Goal: Task Accomplishment & Management: Complete application form

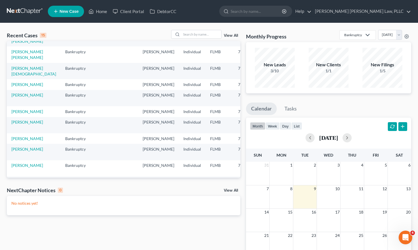
scroll to position [100, 0]
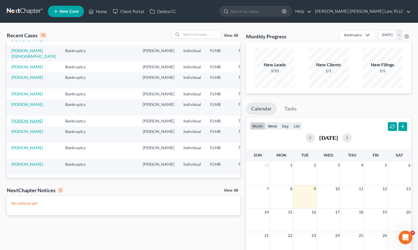
click at [17, 123] on link "[PERSON_NAME]" at bounding box center [27, 120] width 32 height 5
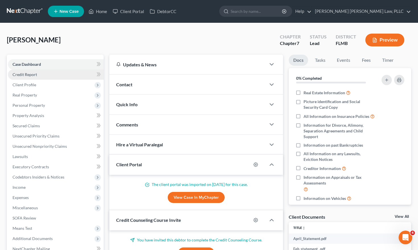
click at [29, 74] on span "Credit Report" at bounding box center [25, 74] width 24 height 5
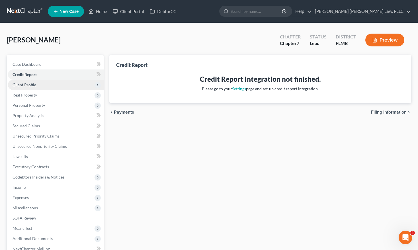
click at [28, 87] on span "Client Profile" at bounding box center [25, 84] width 24 height 5
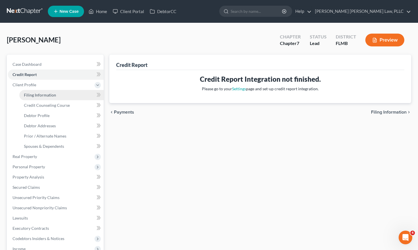
click at [31, 96] on span "Filing Information" at bounding box center [40, 94] width 32 height 5
select select "1"
select select "0"
select select "9"
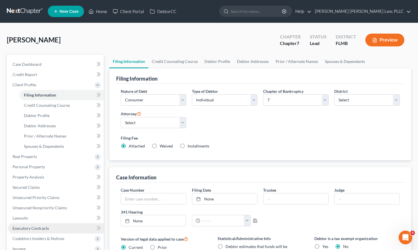
scroll to position [103, 0]
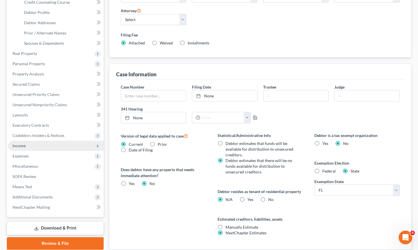
click at [20, 141] on span "Income" at bounding box center [56, 146] width 96 height 10
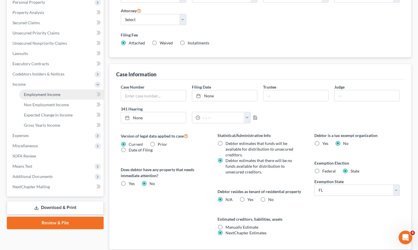
click at [36, 96] on span "Employment Income" at bounding box center [42, 94] width 36 height 5
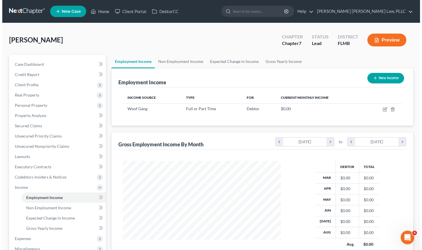
scroll to position [102, 169]
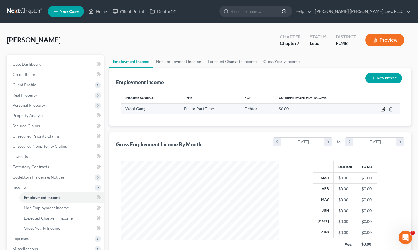
click at [381, 108] on icon "button" at bounding box center [382, 109] width 3 height 3
select select "0"
select select "9"
select select "3"
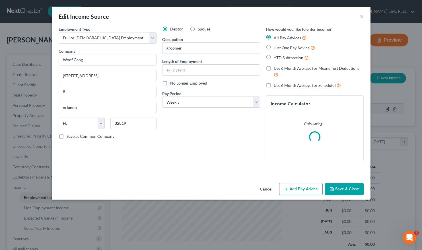
scroll to position [102, 171]
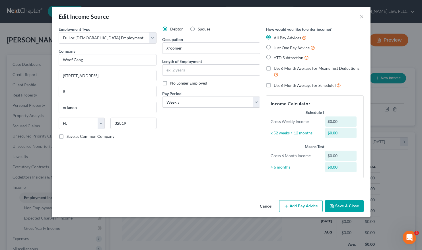
click at [305, 207] on button "Add Pay Advice" at bounding box center [301, 206] width 44 height 12
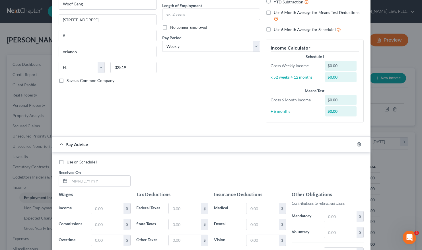
scroll to position [57, 0]
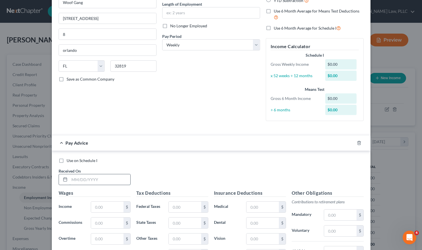
click at [71, 175] on input "text" at bounding box center [99, 179] width 61 height 11
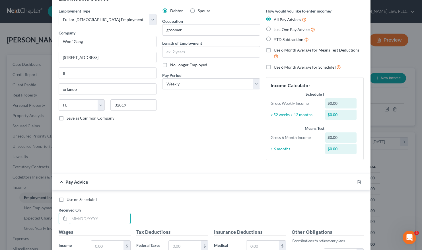
scroll to position [17, 0]
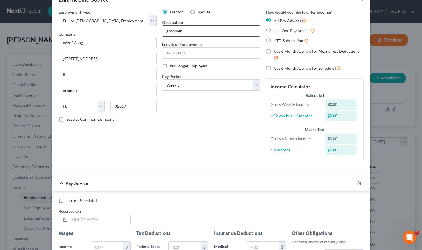
drag, startPoint x: 165, startPoint y: 32, endPoint x: 162, endPoint y: 33, distance: 3.2
click at [162, 33] on input "groomer" at bounding box center [210, 31] width 97 height 11
type input "Groomer"
select select "0"
click at [216, 136] on div "Debtor Spouse Occupation Groomer Length of Employment No Longer Employed Pay Pe…" at bounding box center [211, 87] width 104 height 157
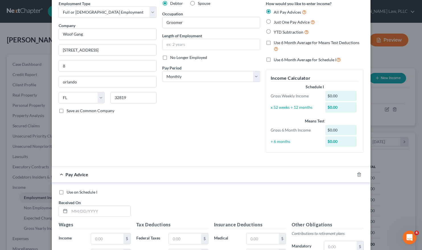
scroll to position [62, 0]
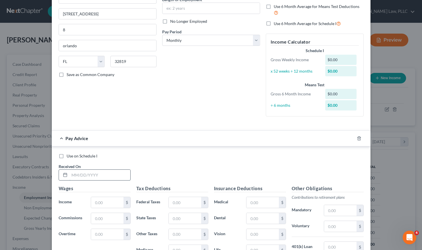
click at [102, 173] on input "text" at bounding box center [99, 175] width 61 height 11
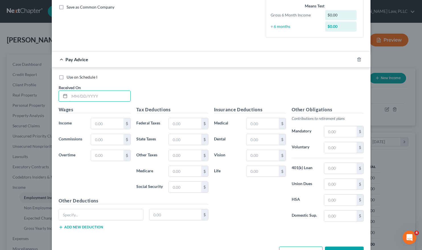
scroll to position [148, 0]
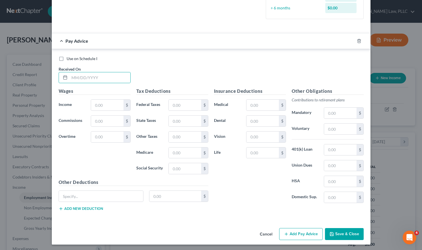
click at [94, 209] on button "Add new deduction" at bounding box center [81, 208] width 44 height 5
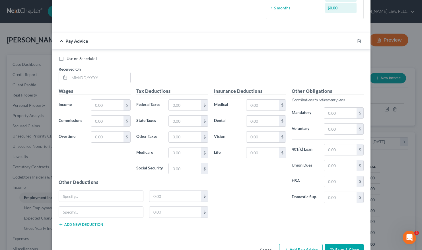
click at [92, 227] on div "Other Deductions $ $ Add new deduction" at bounding box center [133, 205] width 155 height 53
click at [92, 226] on div "Other Deductions $ $ Add new deduction" at bounding box center [133, 205] width 155 height 53
click at [92, 224] on button "Add new deduction" at bounding box center [81, 224] width 44 height 5
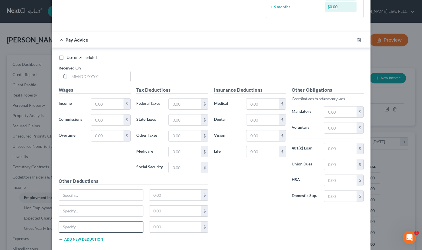
scroll to position [154, 0]
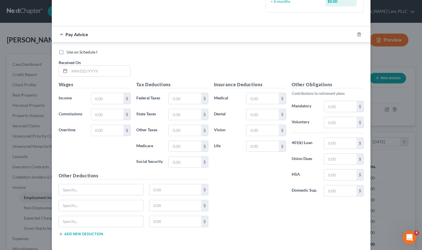
click at [87, 232] on button "Add new deduction" at bounding box center [81, 234] width 44 height 5
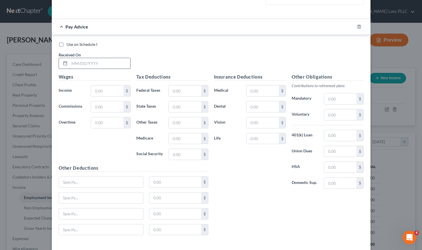
click at [93, 61] on input "text" at bounding box center [99, 63] width 61 height 11
type input "[DATE]"
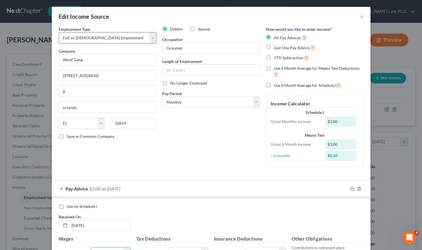
type input "3"
select select "1"
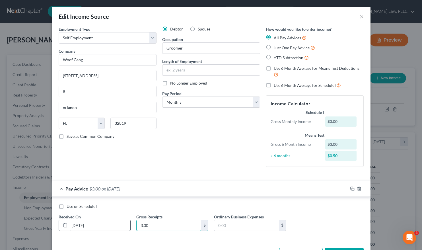
drag, startPoint x: 162, startPoint y: 225, endPoint x: 120, endPoint y: 219, distance: 42.0
click at [120, 219] on div "Use on Schedule I Received On * [DATE] Gross Receipts 3.00 $ Ordinary Business …" at bounding box center [211, 219] width 311 height 32
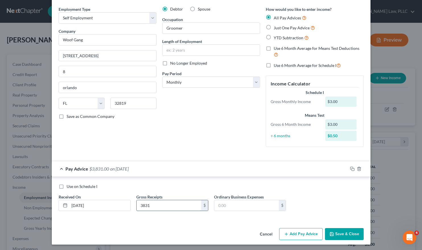
type input "3,831"
type input "1,325"
click at [247, 226] on div "Cancel Add Pay Advice Save & Close" at bounding box center [211, 235] width 319 height 19
click at [308, 231] on button "Add Pay Advice" at bounding box center [301, 234] width 44 height 12
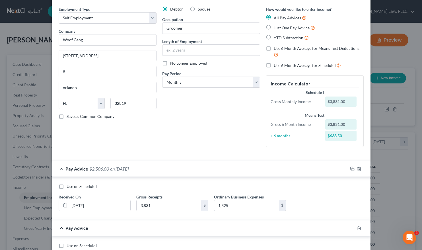
scroll to position [50, 0]
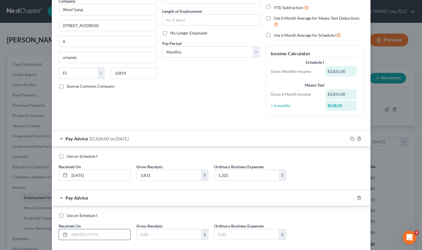
click at [106, 236] on input "text" at bounding box center [99, 234] width 61 height 11
type input "[DATE]"
click at [80, 174] on input "[DATE]" at bounding box center [99, 175] width 61 height 11
type input "[DATE]"
click at [159, 232] on input "text" at bounding box center [169, 234] width 65 height 11
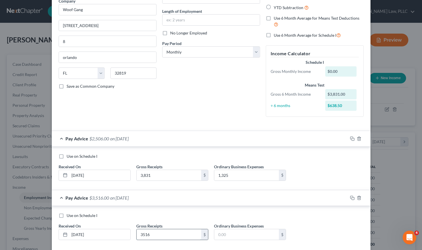
type input "3,516"
click at [78, 172] on input "[DATE]" at bounding box center [99, 175] width 61 height 11
type input "[DATE]"
drag, startPoint x: 164, startPoint y: 175, endPoint x: 106, endPoint y: 174, distance: 58.1
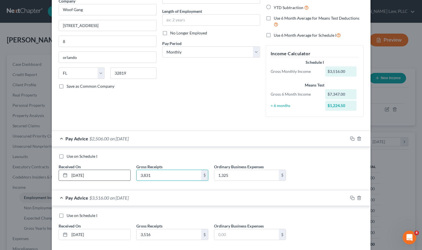
click at [106, 174] on div "Use on Schedule I Received On * [DATE] Gross Receipts 3,831 $ Ordinary Business…" at bounding box center [211, 169] width 311 height 32
type input "1,467.30"
click at [171, 229] on div "3,516 $" at bounding box center [172, 234] width 72 height 11
click at [167, 232] on input "3,516" at bounding box center [169, 234] width 65 height 11
click at [78, 233] on input "[DATE]" at bounding box center [99, 234] width 61 height 11
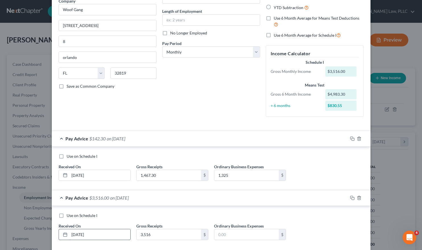
click at [78, 233] on input "[DATE]" at bounding box center [99, 234] width 61 height 11
type input "[DATE]"
drag, startPoint x: 168, startPoint y: 236, endPoint x: 116, endPoint y: 232, distance: 52.8
click at [116, 232] on div "Use on Schedule I Received On * [DATE] Gross Receipts 3,516 $ Ordinary Business…" at bounding box center [211, 229] width 311 height 32
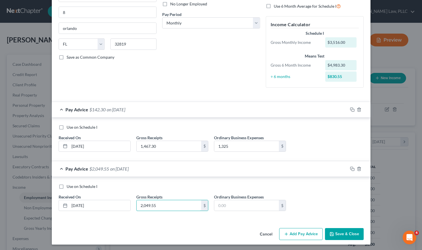
type input "2,049.55"
click at [298, 231] on button "Add Pay Advice" at bounding box center [301, 234] width 44 height 12
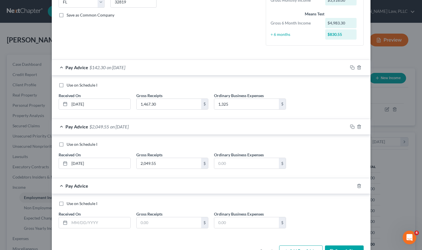
scroll to position [138, 0]
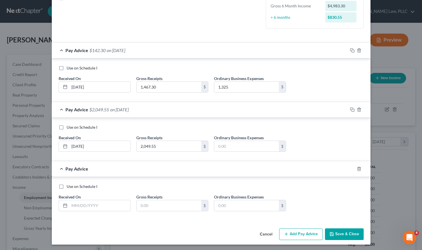
click at [132, 224] on div "Employment Type * Select Full or [DEMOGRAPHIC_DATA] Employment Self Employment …" at bounding box center [211, 57] width 319 height 338
click at [72, 204] on input "text" at bounding box center [99, 205] width 61 height 11
type input "[DATE]"
type input "1,237.50"
click at [299, 230] on button "Add Pay Advice" at bounding box center [301, 234] width 44 height 12
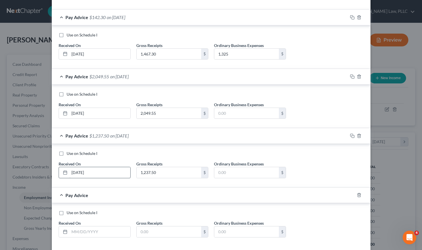
scroll to position [197, 0]
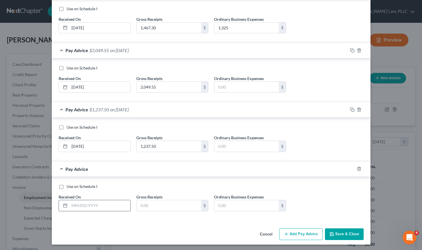
click at [87, 204] on input "text" at bounding box center [99, 205] width 61 height 11
type input "[DATE]"
type input "1,617.30"
click at [309, 229] on button "Add Pay Advice" at bounding box center [301, 234] width 44 height 12
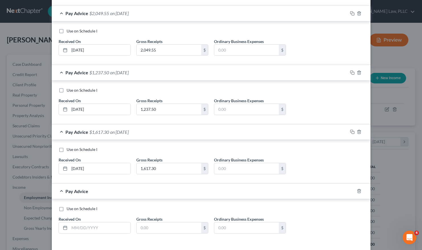
scroll to position [257, 0]
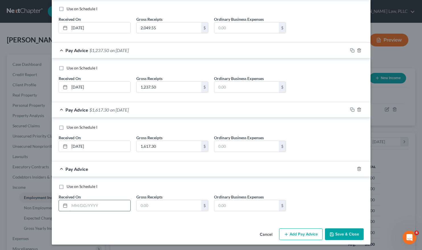
click at [77, 203] on input "text" at bounding box center [99, 205] width 61 height 11
type input "[DATE]"
type input "1,421.25"
click at [305, 232] on button "Add Pay Advice" at bounding box center [301, 234] width 44 height 12
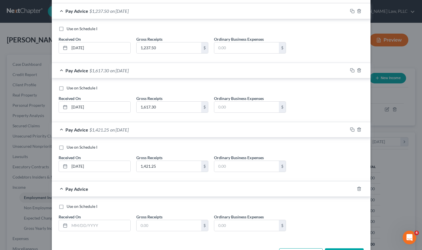
scroll to position [297, 0]
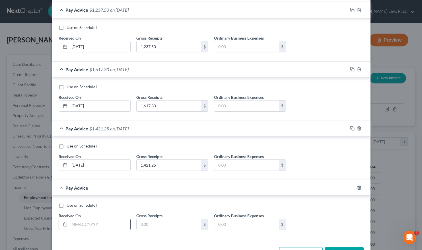
click at [72, 222] on input "text" at bounding box center [99, 224] width 61 height 11
type input "[DATE]"
type input "1,799.80"
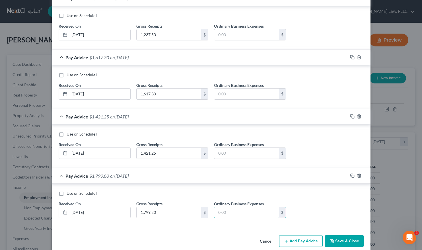
scroll to position [316, 0]
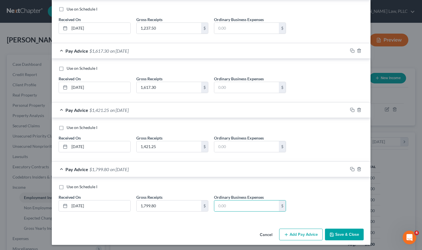
click at [288, 232] on button "Add Pay Advice" at bounding box center [301, 235] width 44 height 12
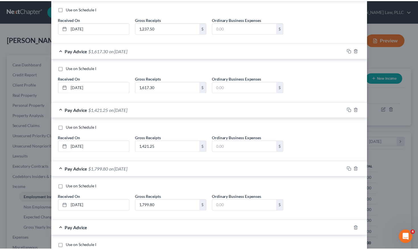
scroll to position [375, 0]
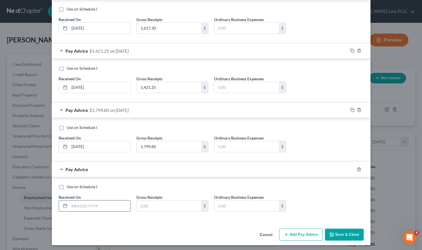
click at [92, 200] on input "text" at bounding box center [99, 205] width 61 height 11
type input "[DATE]"
click at [142, 205] on input "20,030.20" at bounding box center [169, 205] width 65 height 11
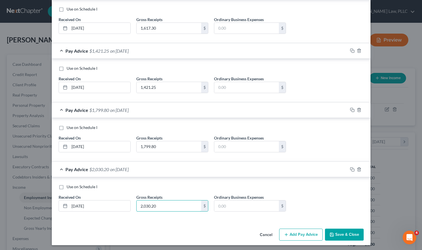
type input "2,030.20"
click at [342, 233] on button "Save & Close" at bounding box center [344, 235] width 39 height 12
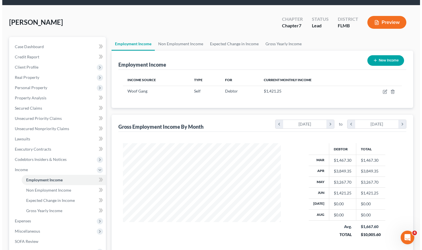
scroll to position [41, 0]
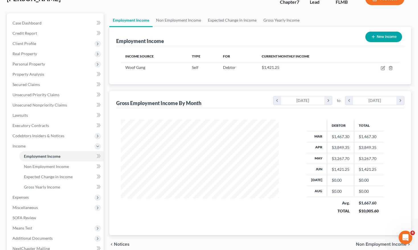
click at [381, 39] on button "New Income" at bounding box center [383, 37] width 37 height 11
select select "0"
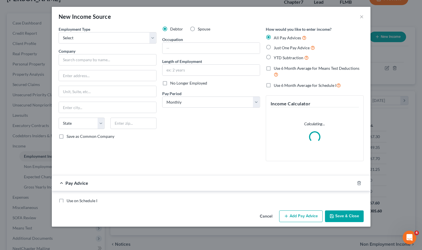
scroll to position [102, 171]
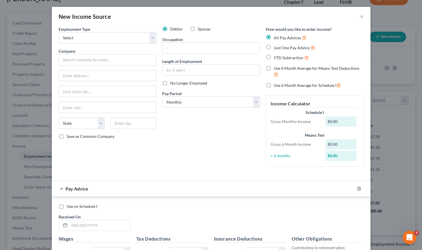
click at [186, 30] on div "Debtor Spouse" at bounding box center [211, 29] width 98 height 6
click at [198, 28] on label "Spouse" at bounding box center [204, 29] width 13 height 6
click at [200, 28] on input "Spouse" at bounding box center [202, 28] width 4 height 4
radio input "true"
select select "0"
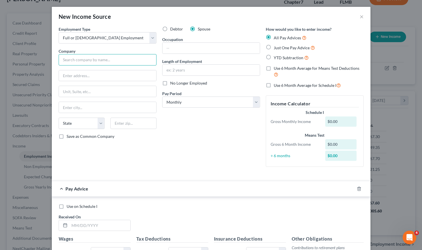
click at [85, 56] on input "text" at bounding box center [108, 59] width 98 height 11
paste input "SPAZIO SIGN & DESIGN LLC"
type input "SPAZIO SIGN & DESIGN LLC"
paste input "[STREET_ADDRESS][PERSON_NAME]"
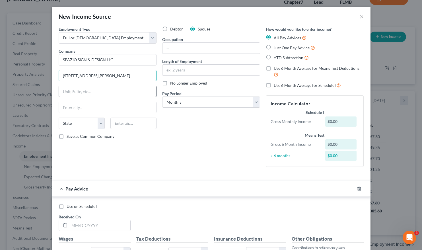
type input "[STREET_ADDRESS][PERSON_NAME]"
paste input "SUITE 110"
type input "SUITE 110"
type input "32803"
type input "Orlando"
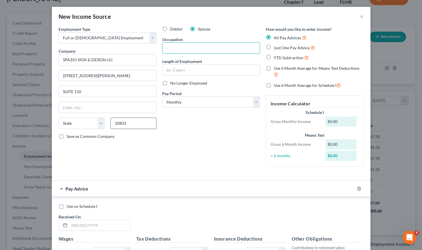
select select "9"
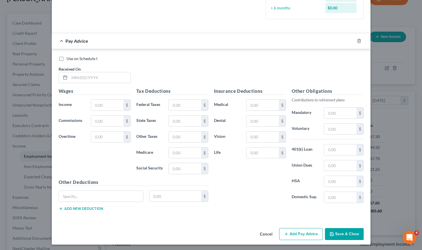
scroll to position [0, 0]
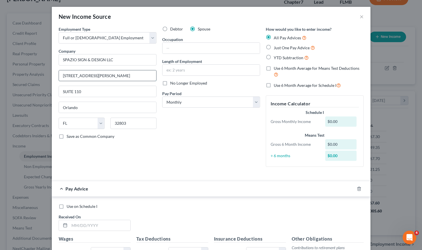
click at [98, 77] on input "[STREET_ADDRESS][PERSON_NAME]" at bounding box center [107, 75] width 97 height 11
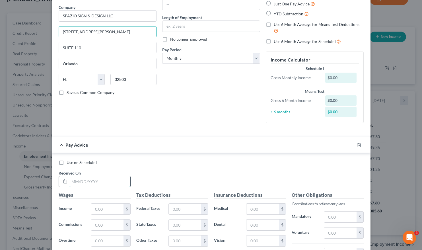
click at [91, 178] on input "text" at bounding box center [99, 181] width 61 height 11
paste input "[DATE]"
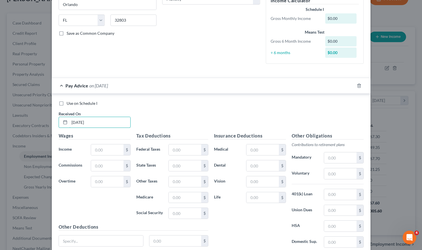
scroll to position [128, 0]
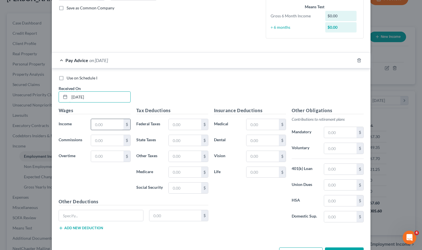
type input "[DATE]"
click at [101, 122] on input "text" at bounding box center [107, 124] width 32 height 11
type input "2,400"
click at [185, 121] on input "text" at bounding box center [185, 124] width 32 height 11
click at [179, 171] on input "text" at bounding box center [185, 172] width 32 height 11
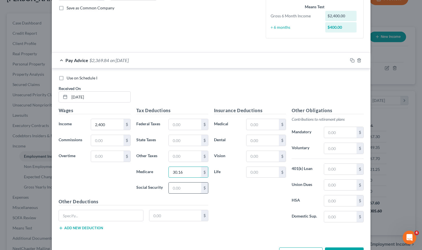
type input "30.16"
click at [182, 188] on input "text" at bounding box center [185, 187] width 32 height 11
type input "128.96"
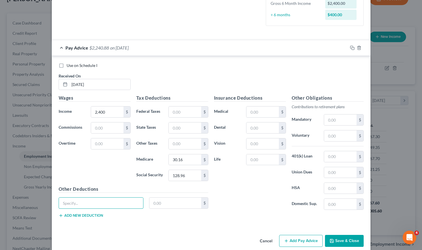
scroll to position [148, 0]
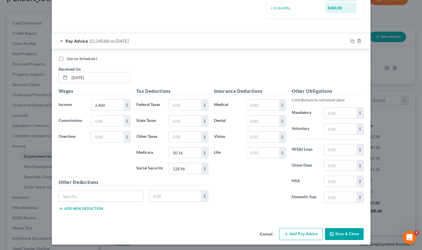
click at [299, 229] on button "Add Pay Advice" at bounding box center [301, 234] width 44 height 12
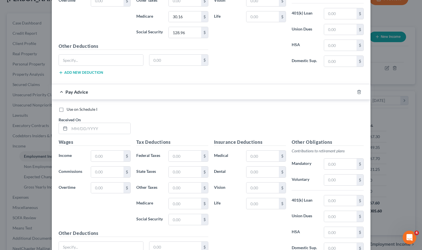
scroll to position [335, 0]
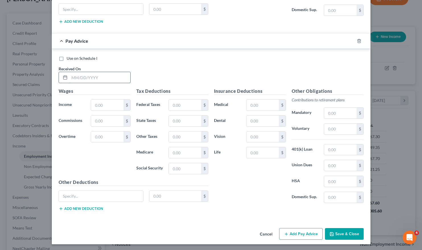
click at [89, 77] on input "text" at bounding box center [99, 77] width 61 height 11
paste input "[DATE]"
type input "[DATE]"
click at [106, 106] on input "text" at bounding box center [107, 105] width 32 height 11
type input "2,400"
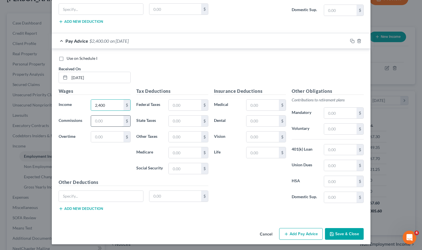
click at [105, 118] on input "text" at bounding box center [107, 121] width 32 height 11
click at [185, 102] on input "text" at bounding box center [185, 105] width 32 height 11
click at [186, 164] on input "text" at bounding box center [185, 168] width 32 height 11
type input "30.16"
click at [190, 148] on input "text" at bounding box center [185, 152] width 32 height 11
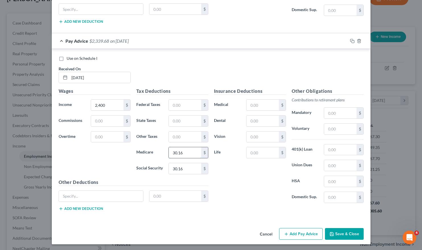
type input "30.16"
type input "128.96"
click at [302, 235] on button "Add Pay Advice" at bounding box center [301, 234] width 44 height 12
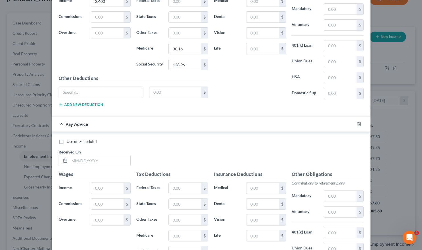
scroll to position [446, 0]
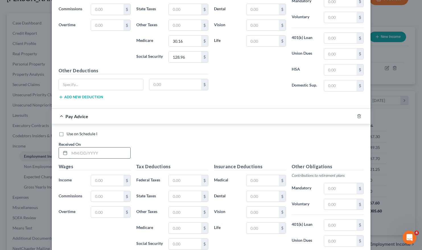
click at [96, 151] on input "text" at bounding box center [99, 152] width 61 height 11
paste input "[DATE]"
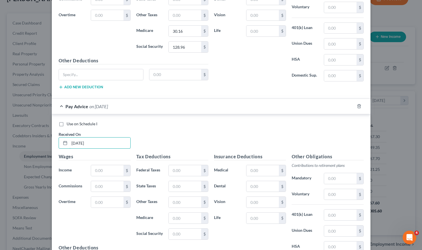
scroll to position [476, 0]
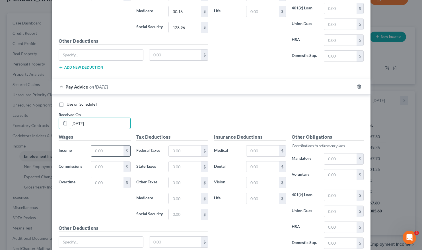
type input "[DATE]"
click at [100, 147] on input "text" at bounding box center [107, 150] width 32 height 11
click at [109, 147] on input "text" at bounding box center [107, 150] width 32 height 11
type input "1,560"
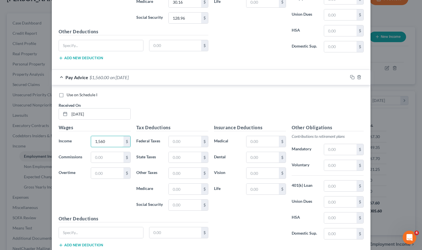
scroll to position [507, 0]
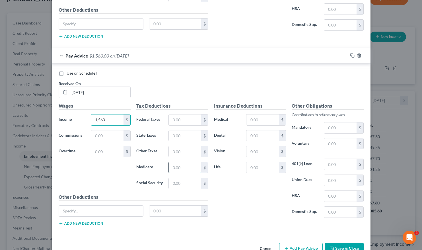
click at [179, 164] on input "text" at bounding box center [185, 167] width 32 height 11
type input "19.61"
click at [187, 183] on input "text" at bounding box center [185, 183] width 32 height 11
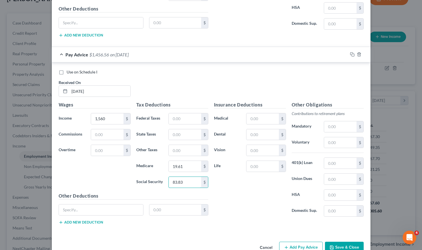
type input "83.83"
click at [298, 246] on button "Add Pay Advice" at bounding box center [301, 248] width 44 height 12
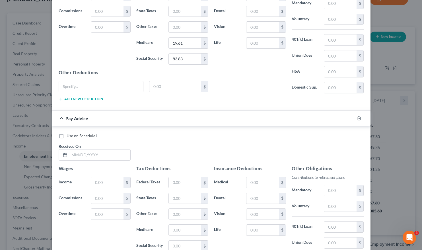
scroll to position [708, 0]
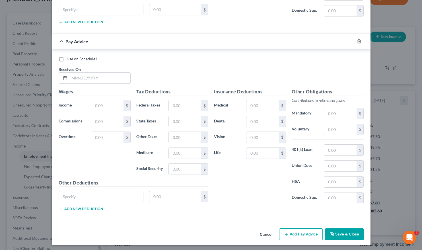
click at [351, 233] on button "Save & Close" at bounding box center [344, 234] width 39 height 12
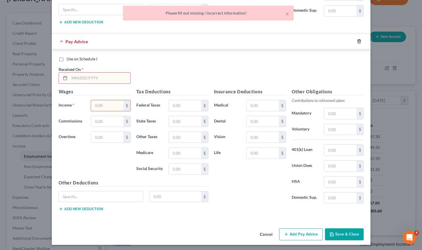
click at [358, 40] on icon "button" at bounding box center [359, 42] width 3 height 4
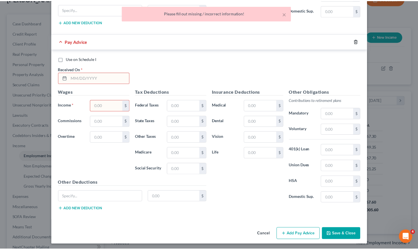
scroll to position [521, 0]
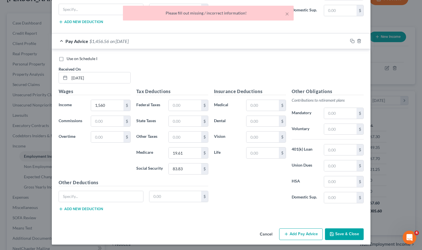
click at [348, 231] on button "Save & Close" at bounding box center [344, 234] width 39 height 12
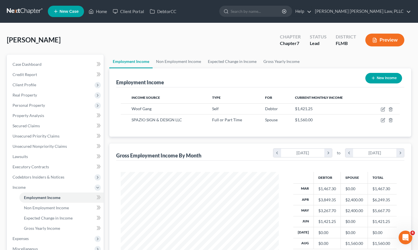
scroll to position [104, 0]
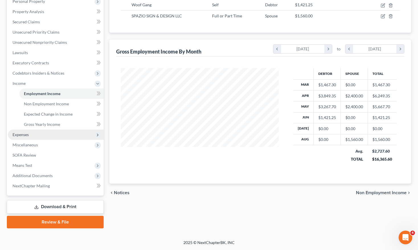
click at [32, 135] on span "Expenses" at bounding box center [56, 134] width 96 height 10
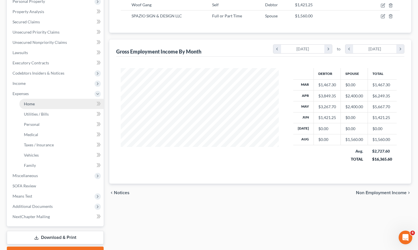
click at [25, 106] on span "Home" at bounding box center [29, 103] width 11 height 5
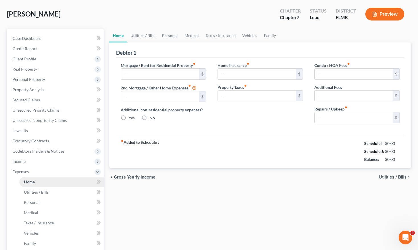
type input "700.00"
type input "0.00"
radio input "true"
type input "0.00"
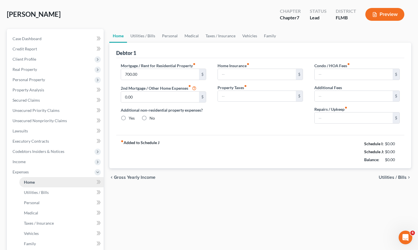
type input "0.00"
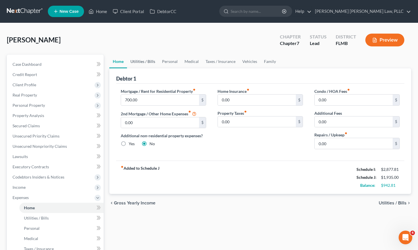
click at [142, 60] on link "Utilities / Bills" at bounding box center [143, 62] width 32 height 14
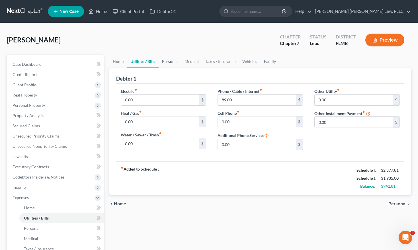
click at [162, 63] on link "Personal" at bounding box center [170, 62] width 22 height 14
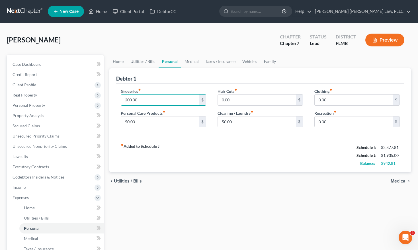
drag, startPoint x: 127, startPoint y: 99, endPoint x: 120, endPoint y: 99, distance: 6.5
click at [120, 99] on div "Groceries fiber_manual_record 200.00 $ Personal Care Products fiber_manual_reco…" at bounding box center [163, 110] width 97 height 44
type input "500.00"
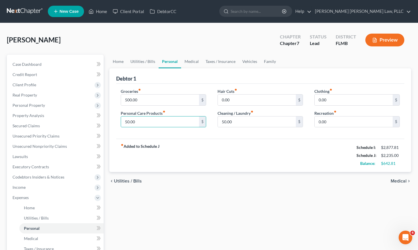
click at [272, 169] on div "fiber_manual_record Added to Schedule J Schedule I: $2,877.81 Schedule J: $2,23…" at bounding box center [260, 155] width 288 height 33
drag, startPoint x: 128, startPoint y: 122, endPoint x: 98, endPoint y: 122, distance: 29.3
click at [99, 122] on div "Petition Navigation Case Dashboard Payments Invoices Payments Payments Credit R…" at bounding box center [209, 209] width 410 height 308
type input "75.00"
click at [232, 120] on input "50.00" at bounding box center [257, 121] width 78 height 11
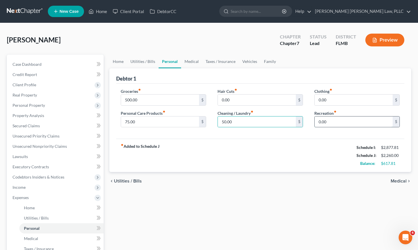
click at [341, 121] on input "0.00" at bounding box center [353, 121] width 78 height 11
drag, startPoint x: 321, startPoint y: 122, endPoint x: 304, endPoint y: 121, distance: 17.4
click at [304, 121] on div "Groceries fiber_manual_record 500.00 $ Personal Care Products fiber_manual_reco…" at bounding box center [260, 110] width 290 height 44
click at [325, 124] on input "0.00" at bounding box center [353, 121] width 78 height 11
drag, startPoint x: 320, startPoint y: 121, endPoint x: 313, endPoint y: 121, distance: 7.7
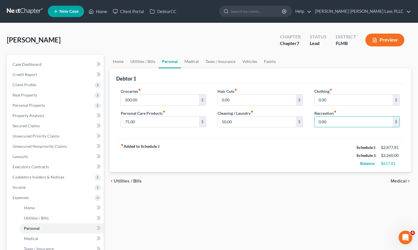
click at [313, 121] on div "Clothing fiber_manual_record 0.00 $ Recreation fiber_manual_record 0.00 $" at bounding box center [356, 110] width 97 height 44
type input "200.00"
click at [339, 102] on input "0.00" at bounding box center [353, 99] width 78 height 11
drag, startPoint x: 224, startPoint y: 123, endPoint x: 219, endPoint y: 122, distance: 4.6
click at [220, 122] on input "50.00" at bounding box center [257, 121] width 78 height 11
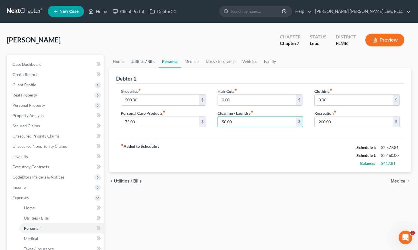
click at [150, 59] on link "Utilities / Bills" at bounding box center [143, 62] width 32 height 14
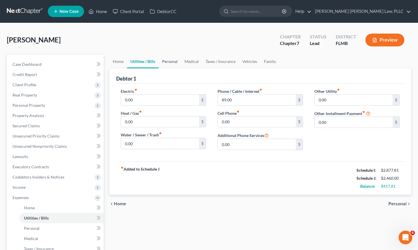
click at [169, 60] on link "Personal" at bounding box center [170, 62] width 22 height 14
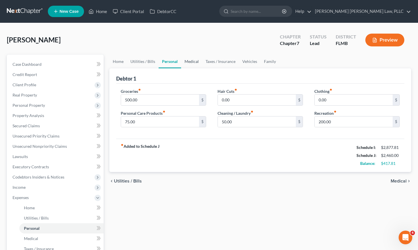
click at [198, 63] on link "Medical" at bounding box center [191, 62] width 21 height 14
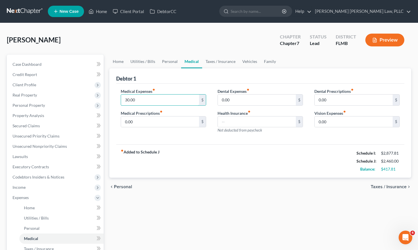
drag, startPoint x: 129, startPoint y: 101, endPoint x: 117, endPoint y: 102, distance: 12.5
click at [117, 102] on div "Medical Expenses fiber_manual_record 30.00 $ Medical Prescriptions fiber_manual…" at bounding box center [163, 113] width 97 height 50
click at [233, 120] on input "text" at bounding box center [257, 121] width 78 height 11
type input "68.28"
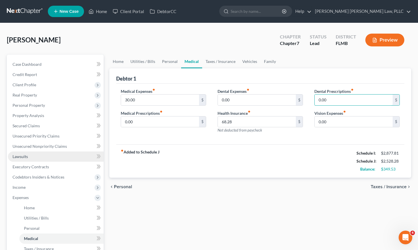
scroll to position [1, 0]
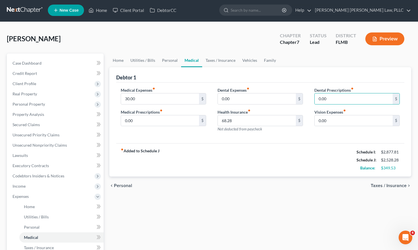
click at [318, 159] on div "fiber_manual_record Added to Schedule J Schedule I: $2,877.81 Schedule J: $2,52…" at bounding box center [260, 159] width 288 height 33
click at [119, 58] on link "Home" at bounding box center [118, 60] width 18 height 14
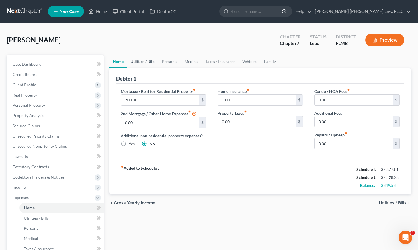
click at [144, 64] on link "Utilities / Bills" at bounding box center [143, 62] width 32 height 14
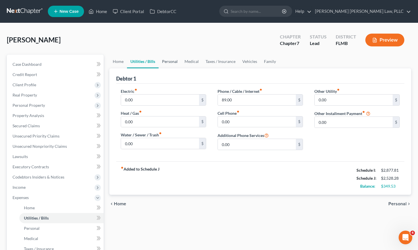
click at [177, 63] on link "Personal" at bounding box center [170, 62] width 22 height 14
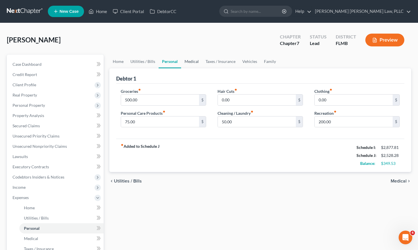
click at [192, 60] on link "Medical" at bounding box center [191, 62] width 21 height 14
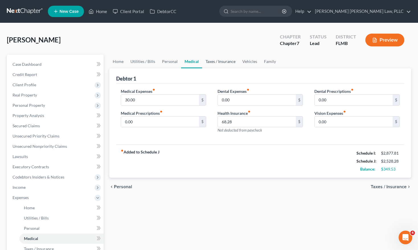
click at [208, 61] on link "Taxes / Insurance" at bounding box center [220, 62] width 37 height 14
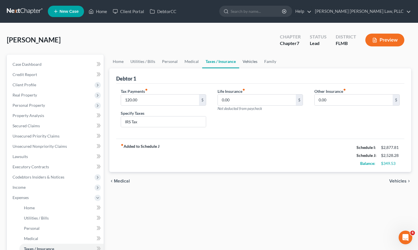
click at [253, 64] on link "Vehicles" at bounding box center [250, 62] width 22 height 14
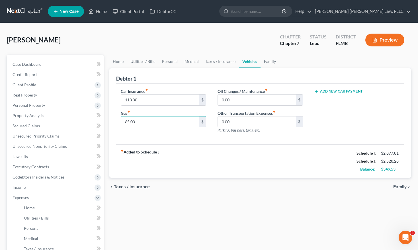
drag, startPoint x: 130, startPoint y: 122, endPoint x: 118, endPoint y: 123, distance: 11.7
click at [118, 123] on div "Car Insurance fiber_manual_record 113.00 $ Gas fiber_manual_record 65.00 $" at bounding box center [163, 113] width 97 height 50
click at [127, 124] on input "30.00" at bounding box center [160, 121] width 78 height 11
click at [216, 178] on div "chevron_left Taxes / Insurance Family chevron_right" at bounding box center [260, 187] width 302 height 18
click at [130, 121] on input "300.00" at bounding box center [160, 121] width 78 height 11
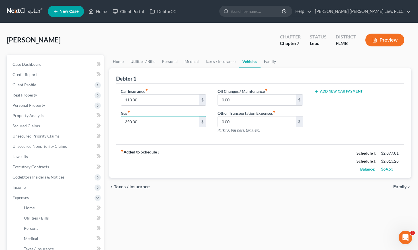
type input "350.00"
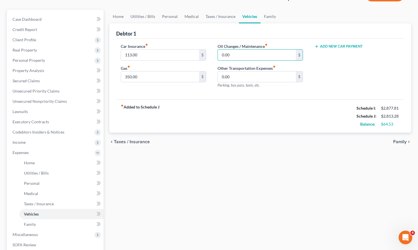
scroll to position [135, 0]
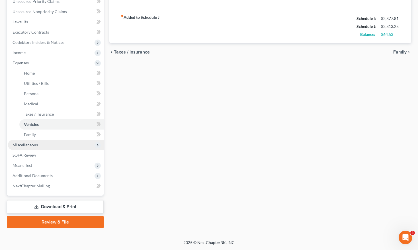
click at [50, 143] on span "Miscellaneous" at bounding box center [56, 145] width 96 height 10
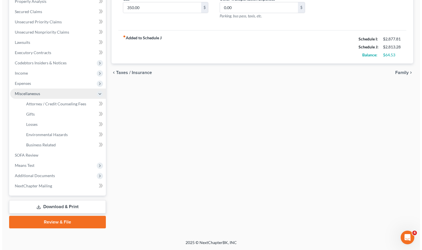
scroll to position [114, 0]
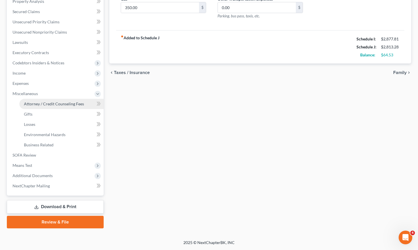
click at [50, 108] on link "Attorney / Credit Counseling Fees" at bounding box center [61, 104] width 84 height 10
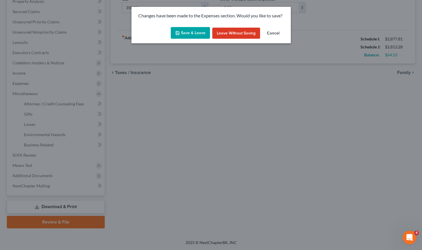
click at [189, 32] on button "Save & Leave" at bounding box center [190, 33] width 39 height 12
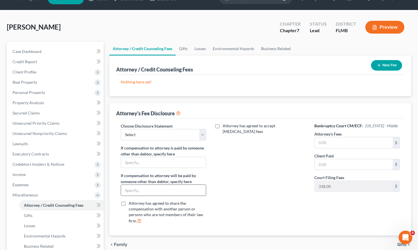
scroll to position [114, 0]
